Goal: Transaction & Acquisition: Download file/media

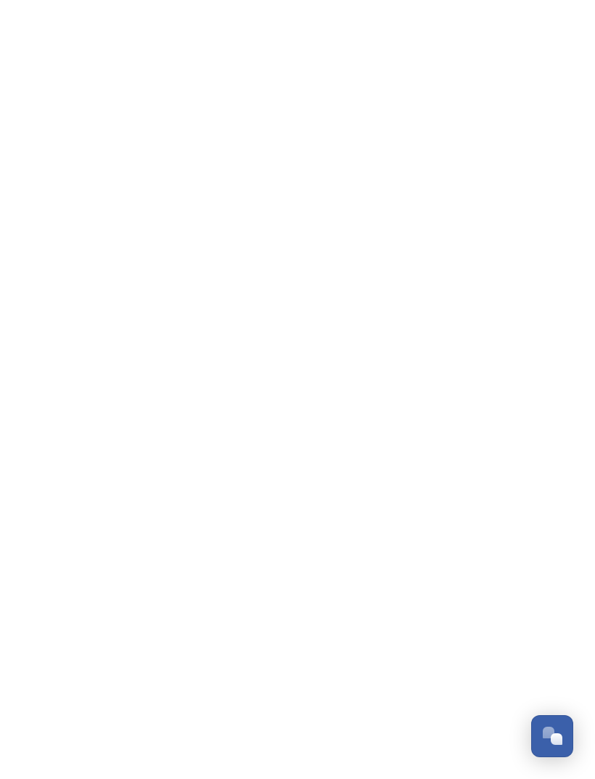
scroll to position [262, 0]
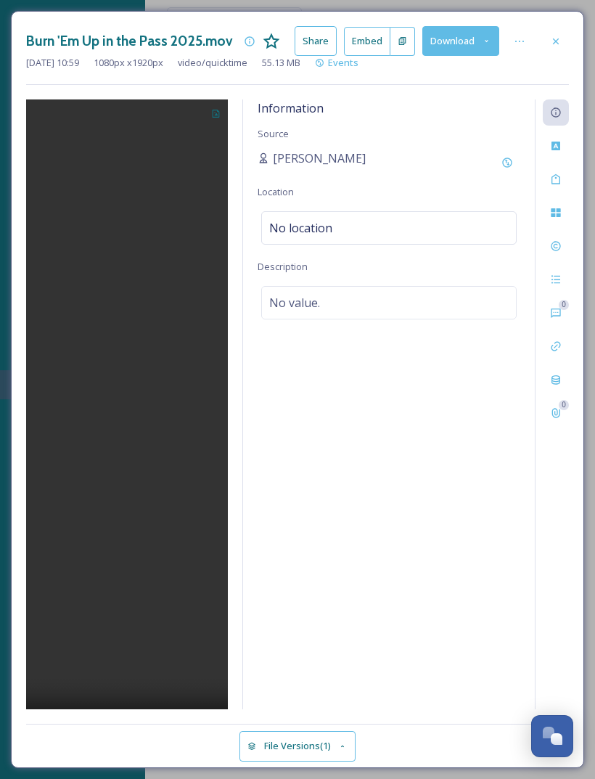
click at [559, 24] on div "Burn 'Em Up in the Pass 2025.mov Share Embed Download Oct 10 2025 10:59 1080 px…" at bounding box center [298, 389] width 574 height 757
click at [562, 37] on div at bounding box center [556, 41] width 26 height 26
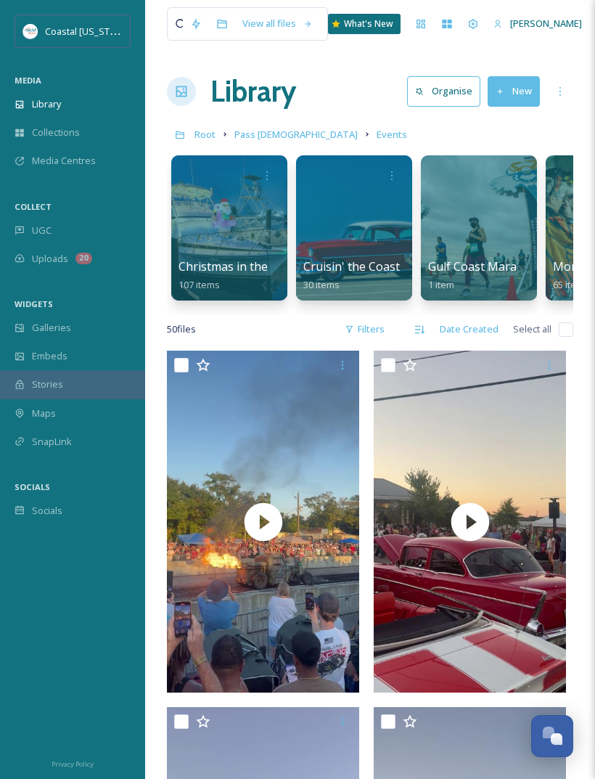
click at [507, 97] on button "New" at bounding box center [514, 91] width 52 height 30
click at [513, 123] on span "File Upload" at bounding box center [508, 125] width 48 height 14
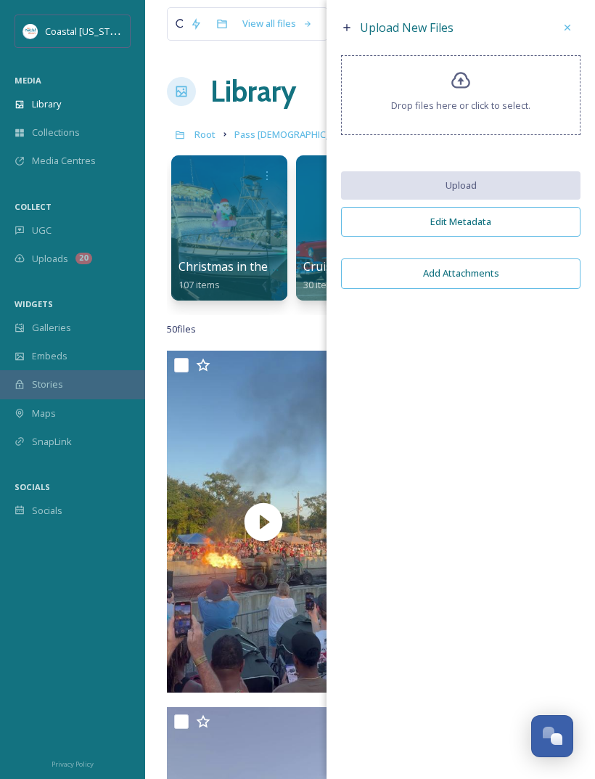
click at [472, 92] on div "Drop files here or click to select." at bounding box center [461, 95] width 240 height 80
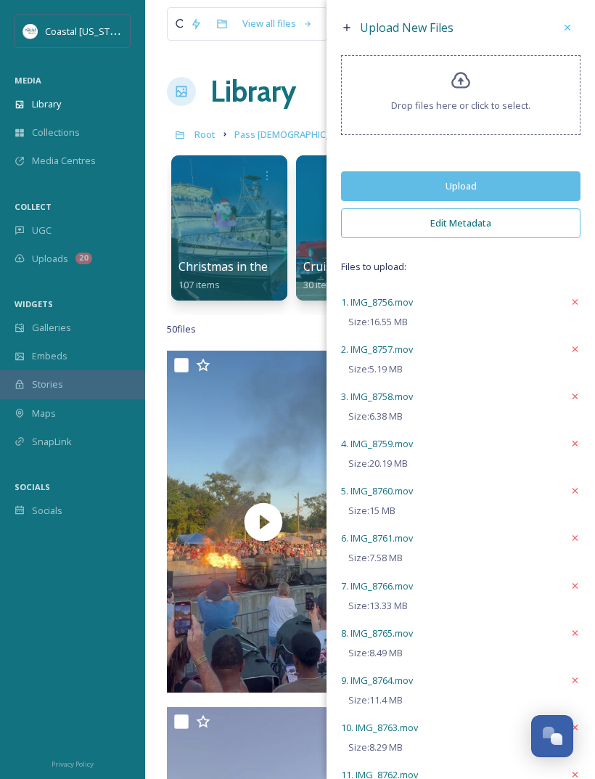
click at [518, 200] on button "Upload" at bounding box center [461, 186] width 240 height 30
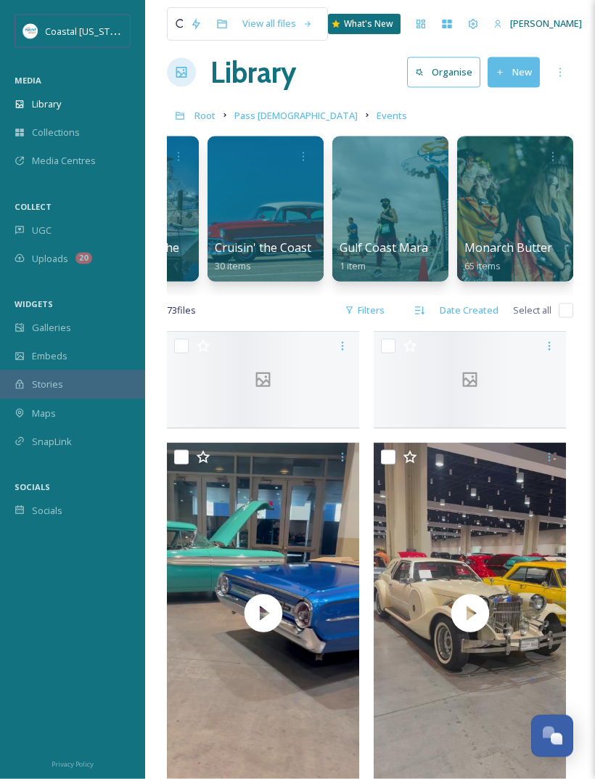
scroll to position [20, 0]
click at [65, 103] on div "Library" at bounding box center [72, 104] width 145 height 28
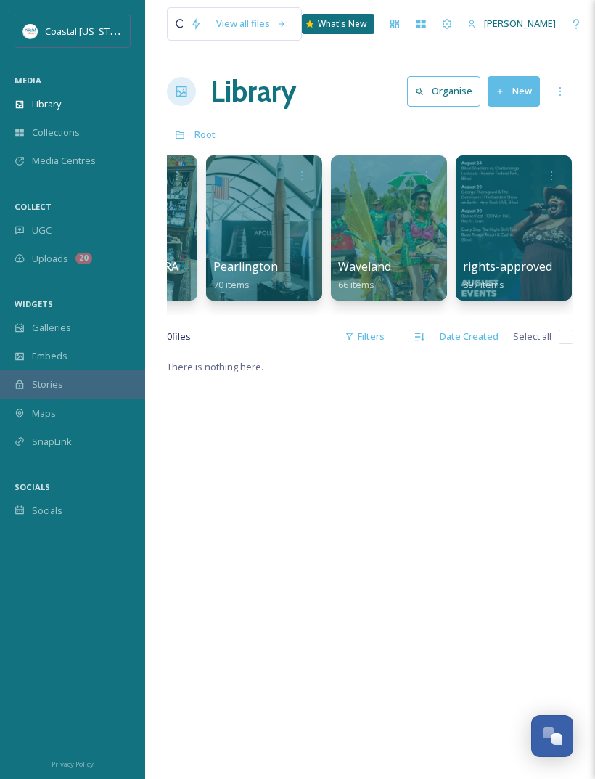
scroll to position [0, 2336]
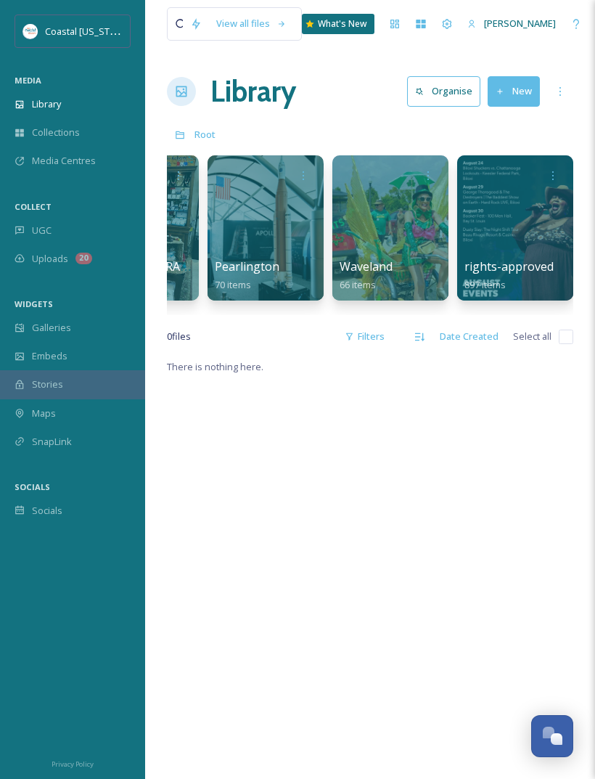
click at [29, 123] on div "Collections" at bounding box center [72, 132] width 145 height 28
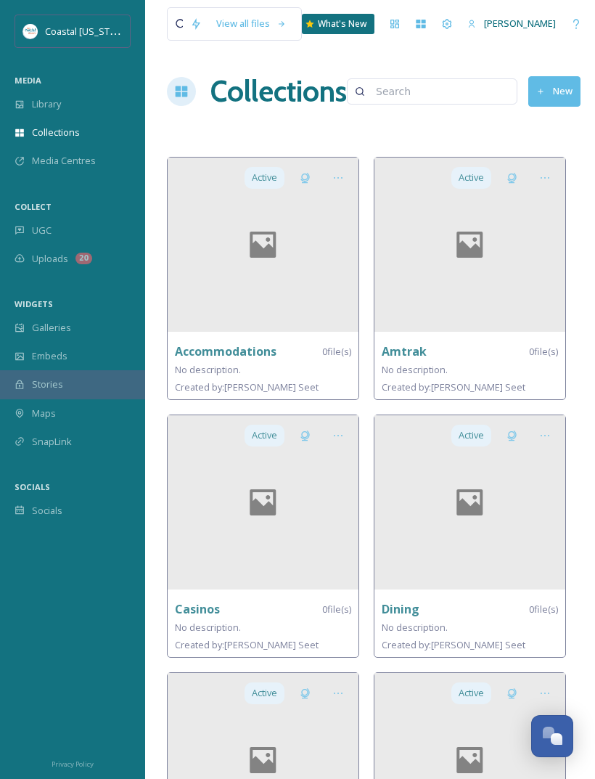
click at [38, 105] on span "Library" at bounding box center [46, 104] width 29 height 14
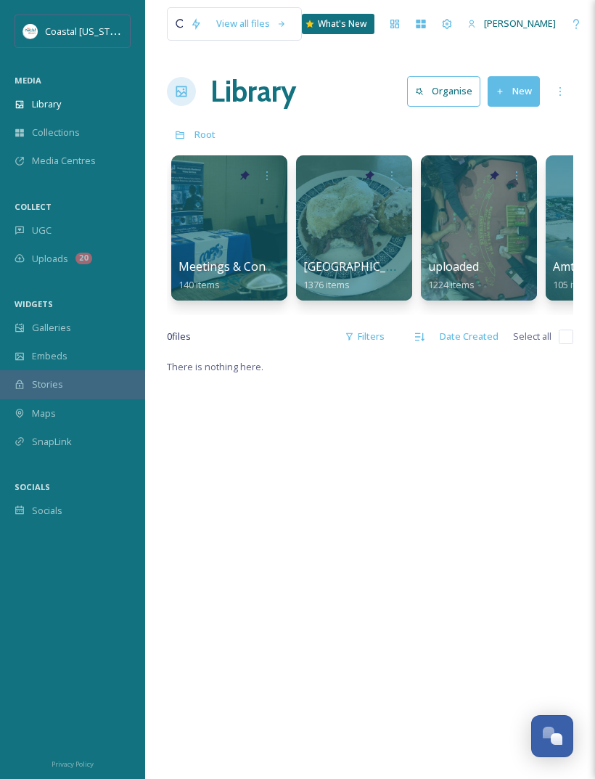
click at [497, 242] on div at bounding box center [479, 227] width 116 height 145
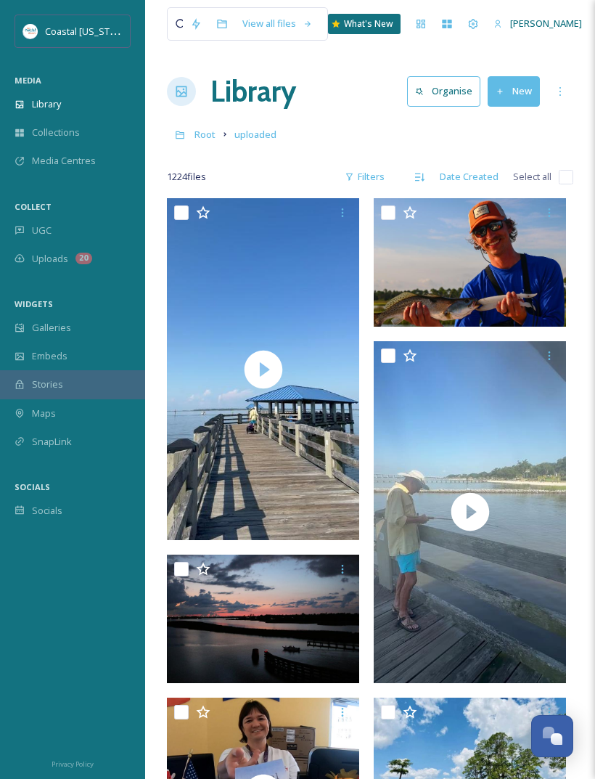
click at [84, 110] on div "Library" at bounding box center [72, 104] width 145 height 28
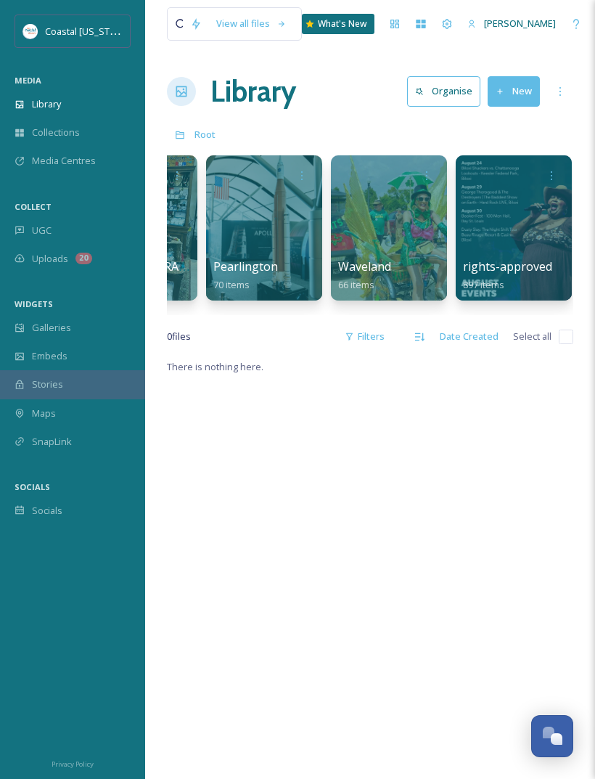
scroll to position [0, 2336]
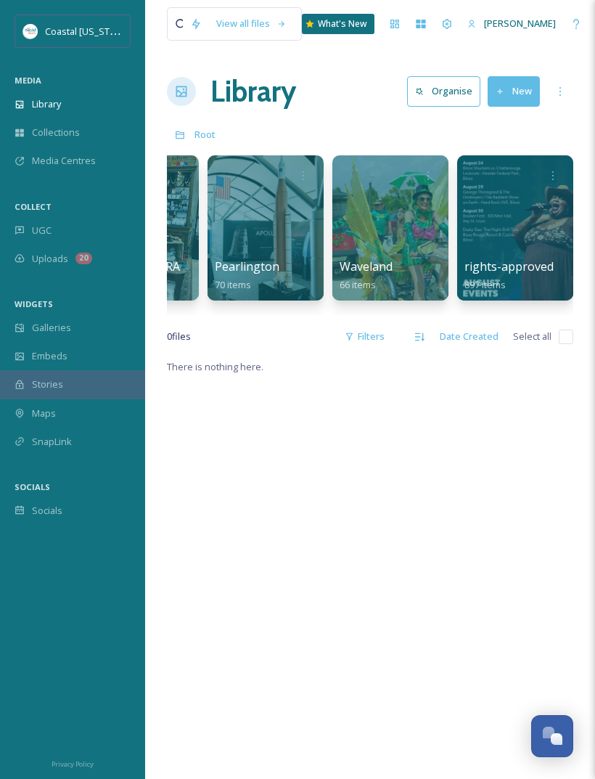
scroll to position [0, 2336]
click at [516, 98] on button "New" at bounding box center [514, 91] width 52 height 30
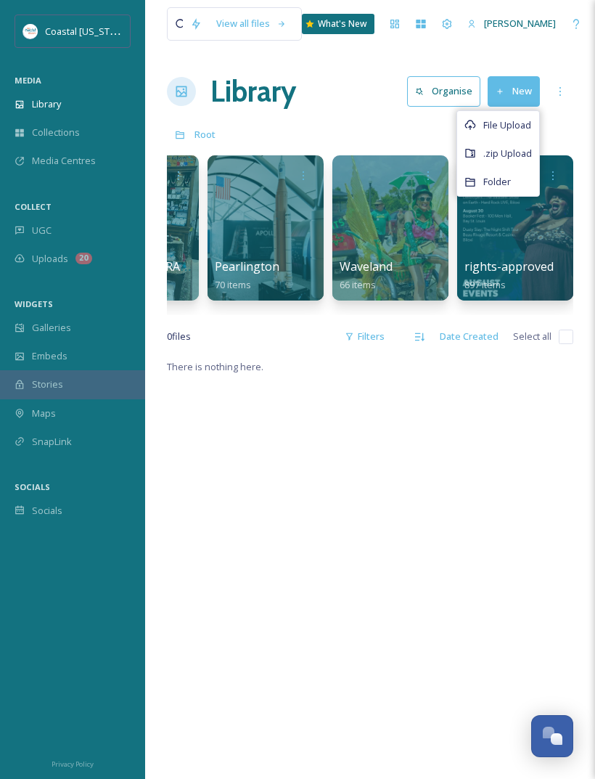
click at [513, 125] on span "File Upload" at bounding box center [508, 125] width 48 height 14
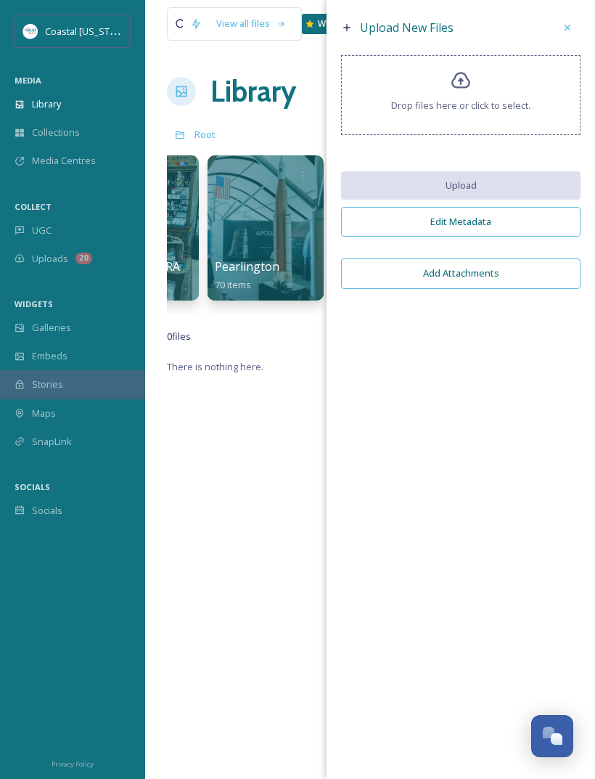
click at [562, 31] on icon at bounding box center [568, 28] width 12 height 12
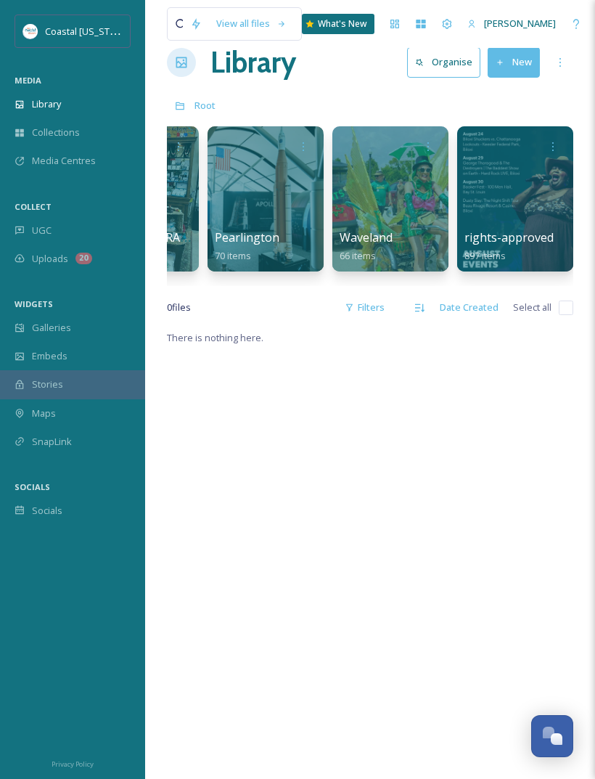
scroll to position [30, 0]
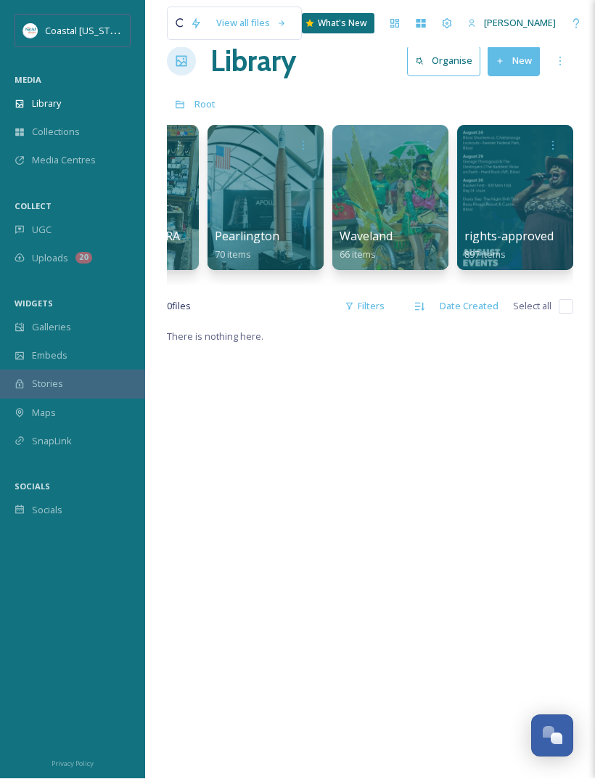
click at [516, 61] on button "New" at bounding box center [514, 61] width 52 height 30
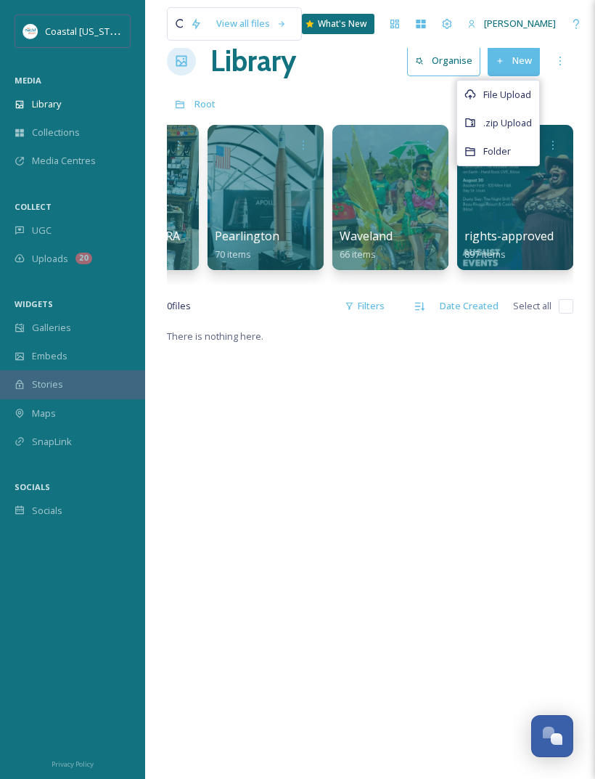
click at [513, 83] on div "File Upload" at bounding box center [498, 95] width 82 height 28
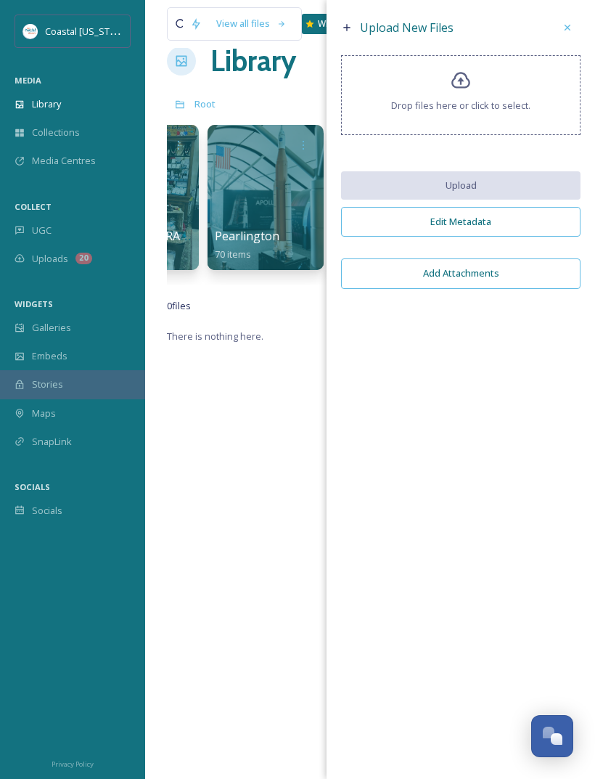
click at [515, 87] on div "Drop files here or click to select." at bounding box center [461, 95] width 240 height 80
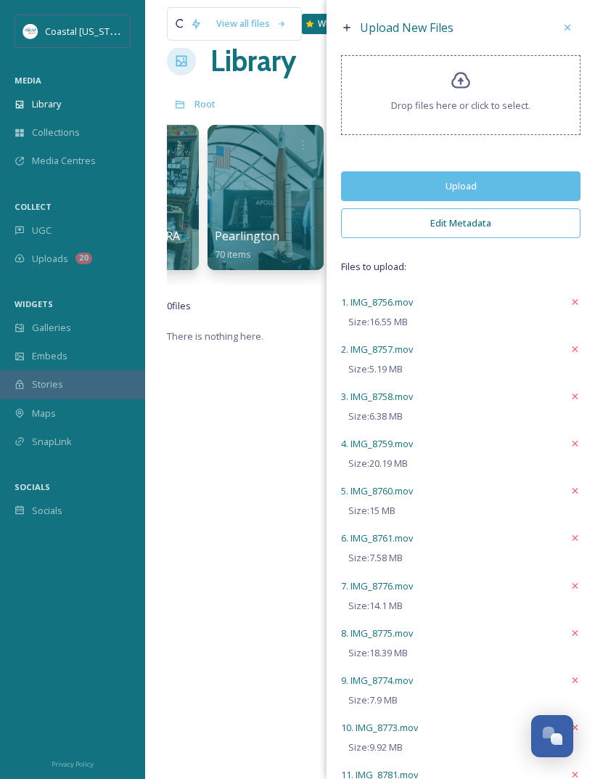
click at [388, 189] on button "Upload" at bounding box center [461, 186] width 240 height 30
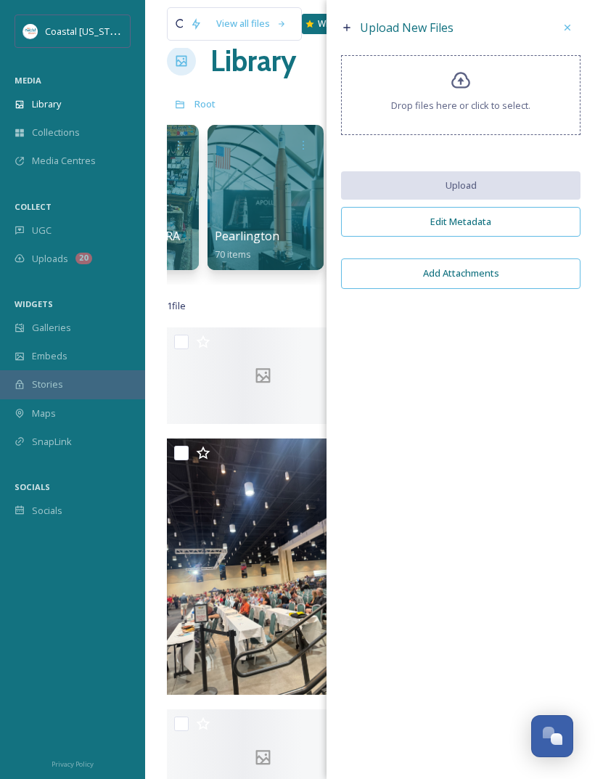
click at [515, 78] on div "Drop files here or click to select." at bounding box center [461, 95] width 240 height 80
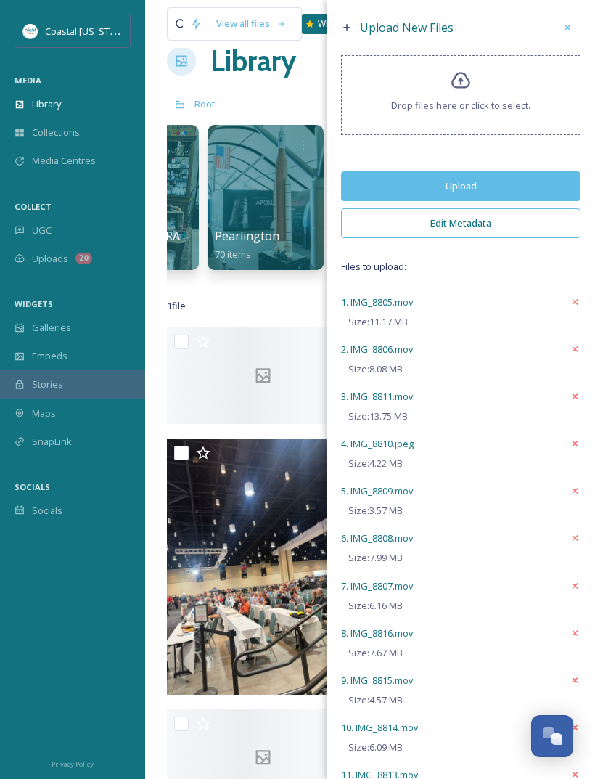
click at [420, 192] on button "Upload" at bounding box center [461, 186] width 240 height 30
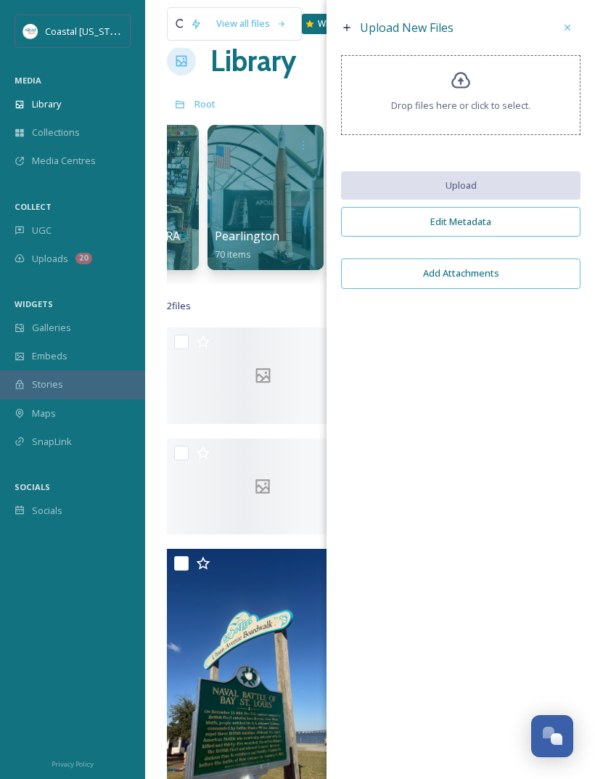
click at [492, 100] on div "Drop files here or click to select." at bounding box center [461, 95] width 240 height 80
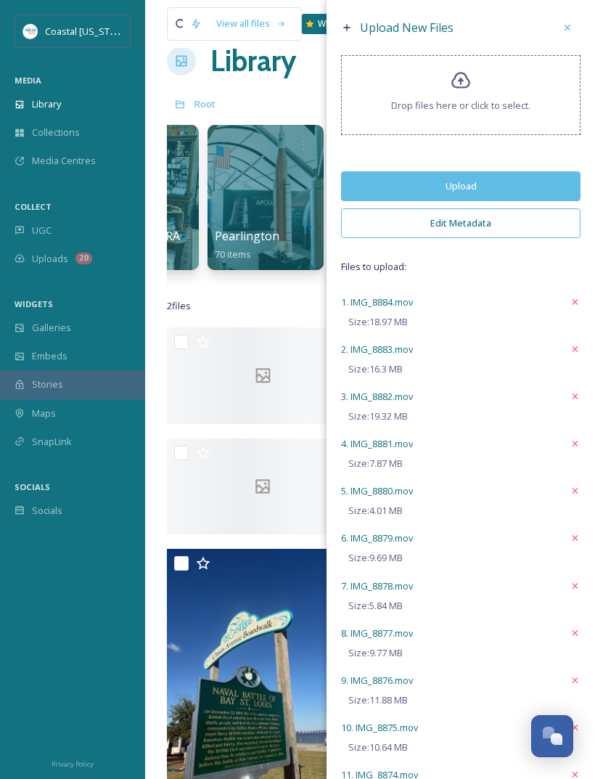
click at [518, 198] on button "Upload" at bounding box center [461, 186] width 240 height 30
